Goal: Check status: Check status

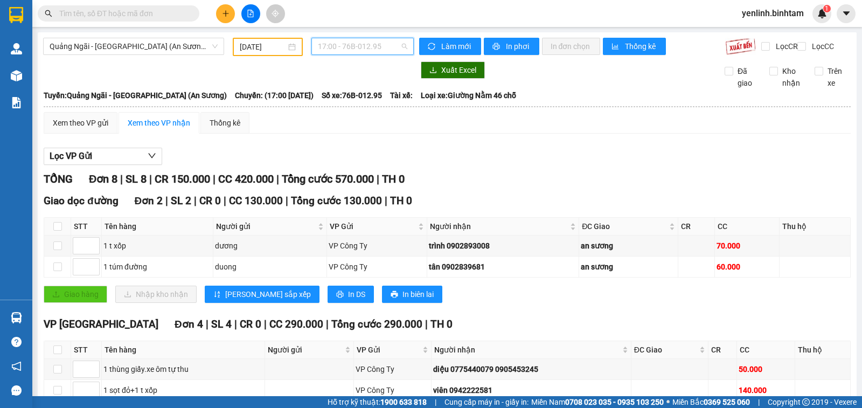
click at [385, 40] on span "17:00 - 76B-012.95" at bounding box center [362, 46] width 89 height 16
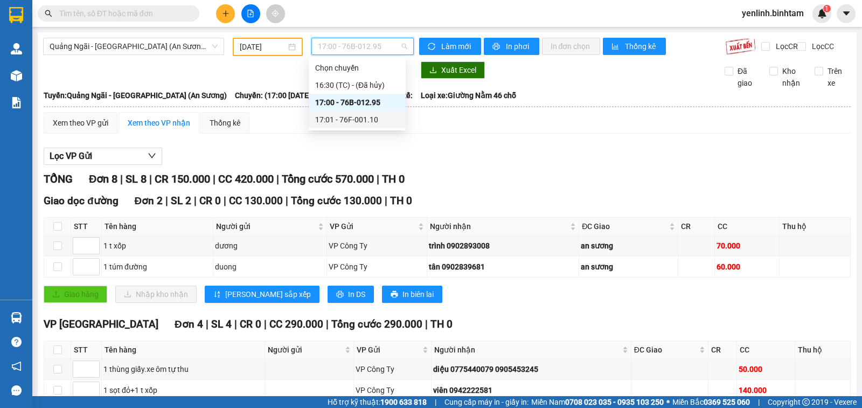
click at [375, 117] on div "17:01 - 76F-001.10" at bounding box center [357, 120] width 84 height 12
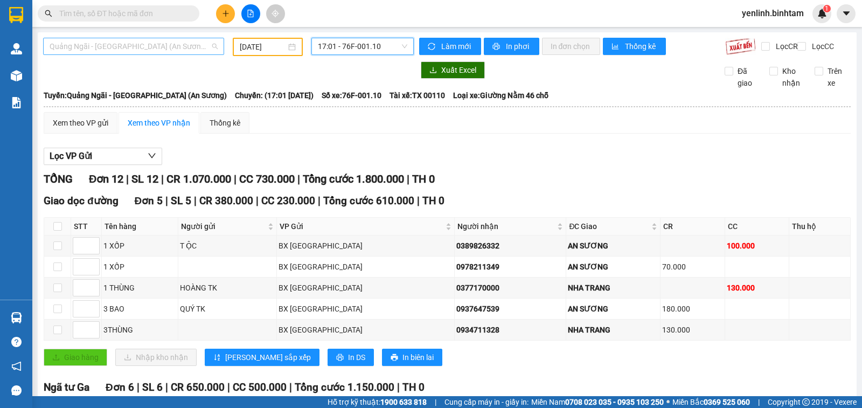
click at [188, 54] on span "Quảng Ngãi - [GEOGRAPHIC_DATA] (An Sương)" at bounding box center [134, 46] width 168 height 16
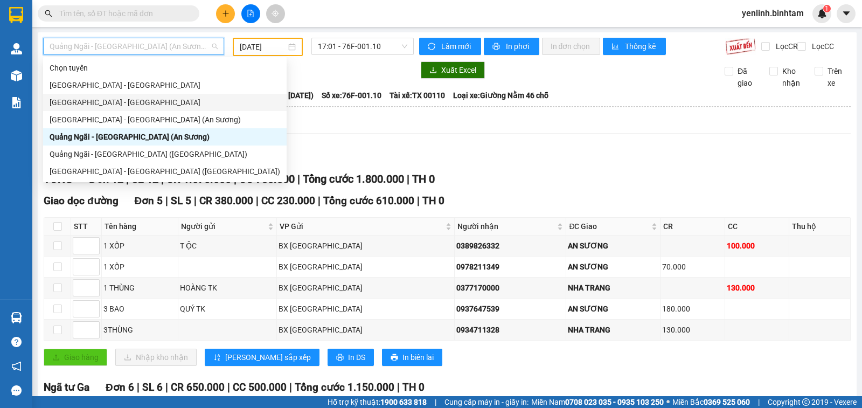
click at [162, 98] on div "[GEOGRAPHIC_DATA] - [GEOGRAPHIC_DATA]" at bounding box center [165, 102] width 231 height 12
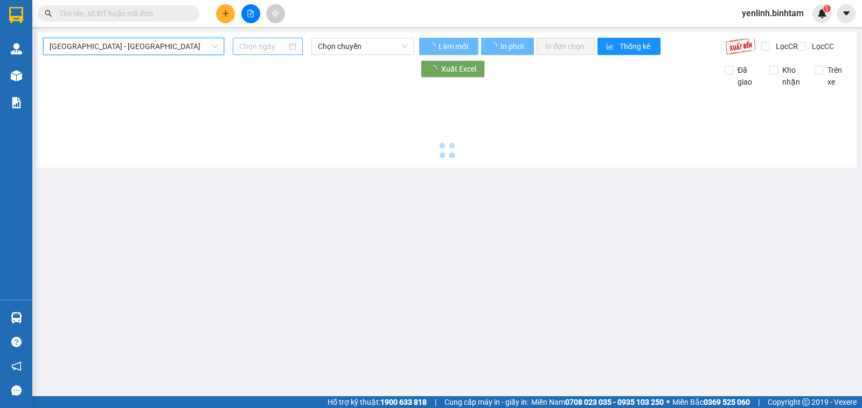
click at [281, 44] on input at bounding box center [263, 46] width 48 height 12
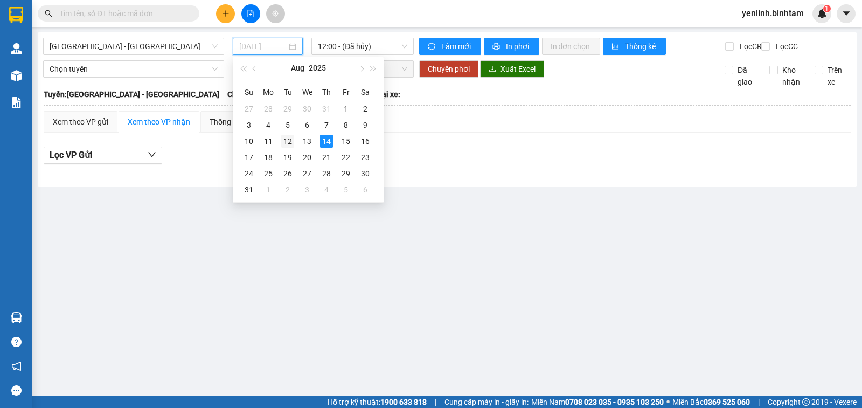
click at [282, 142] on div "12" at bounding box center [287, 141] width 13 height 13
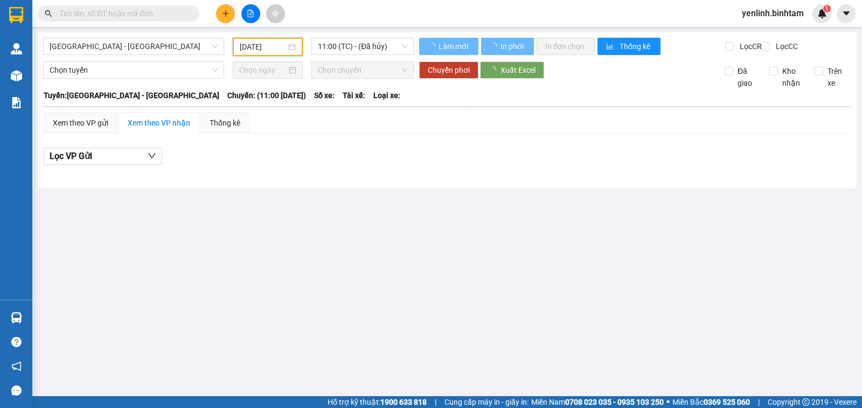
type input "[DATE]"
click at [373, 46] on span "11:00 (TC) - (Đã hủy)" at bounding box center [362, 46] width 89 height 16
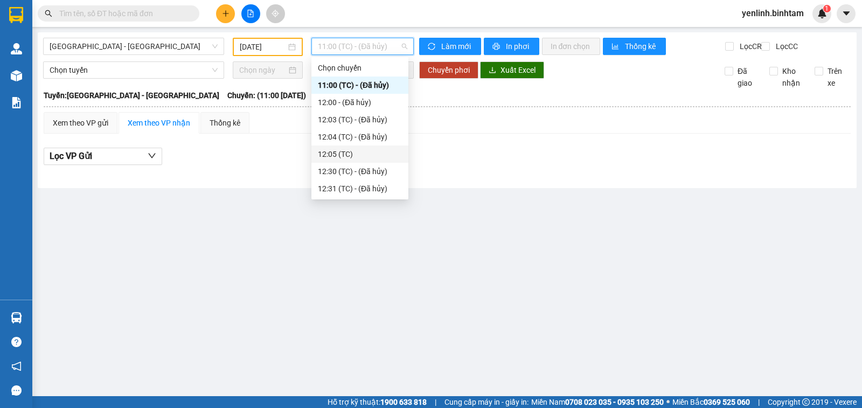
click at [367, 152] on div "12:05 (TC)" at bounding box center [360, 154] width 84 height 12
